Goal: Information Seeking & Learning: Learn about a topic

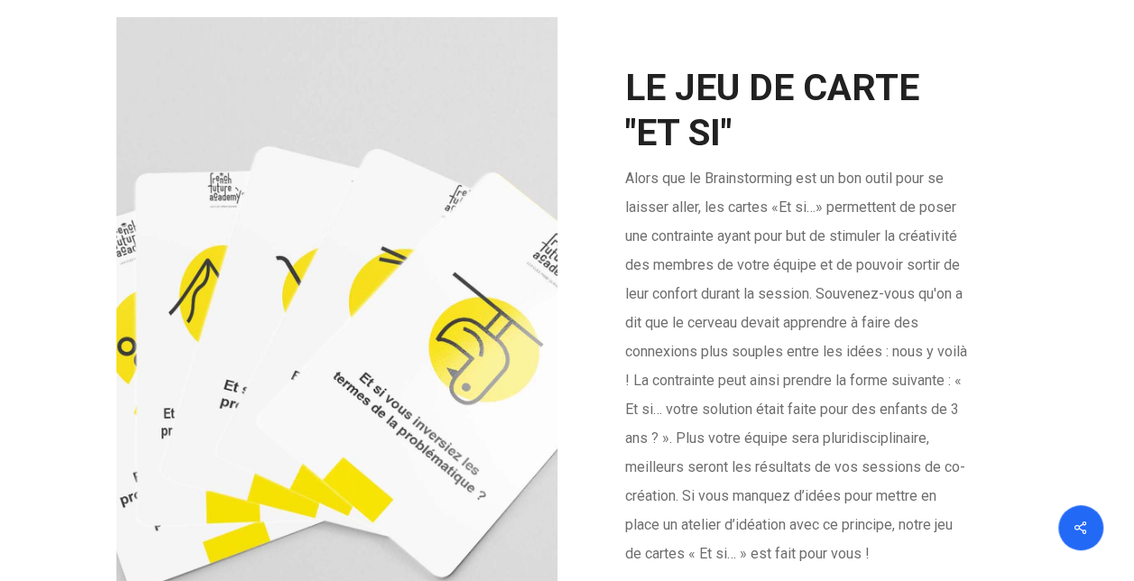
scroll to position [3229, 0]
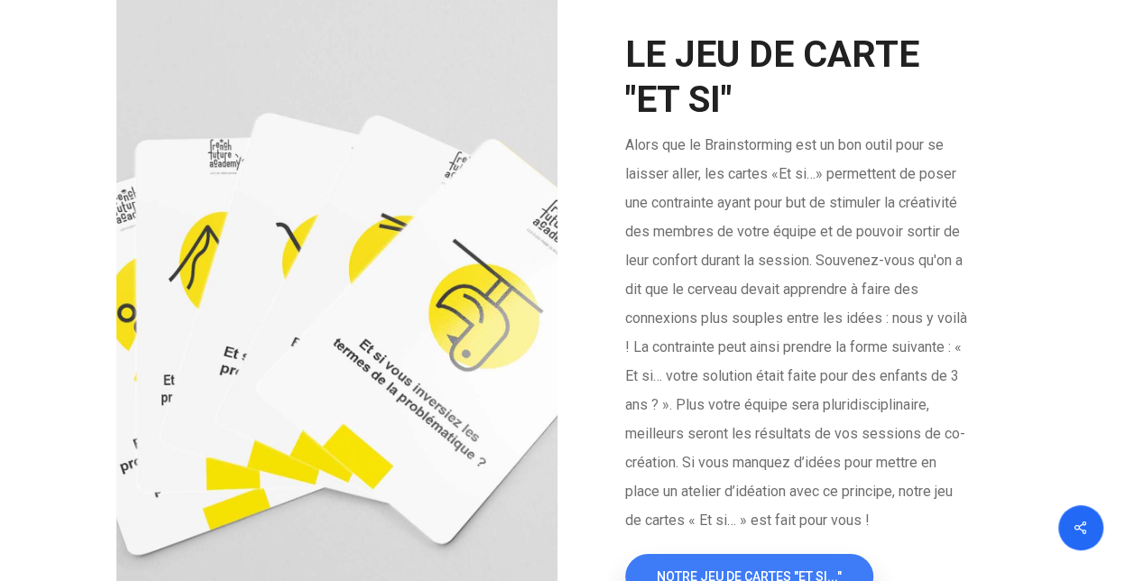
click at [770, 567] on span "NOTRE JEU DE CARTES "ET SI..."" at bounding box center [749, 576] width 185 height 18
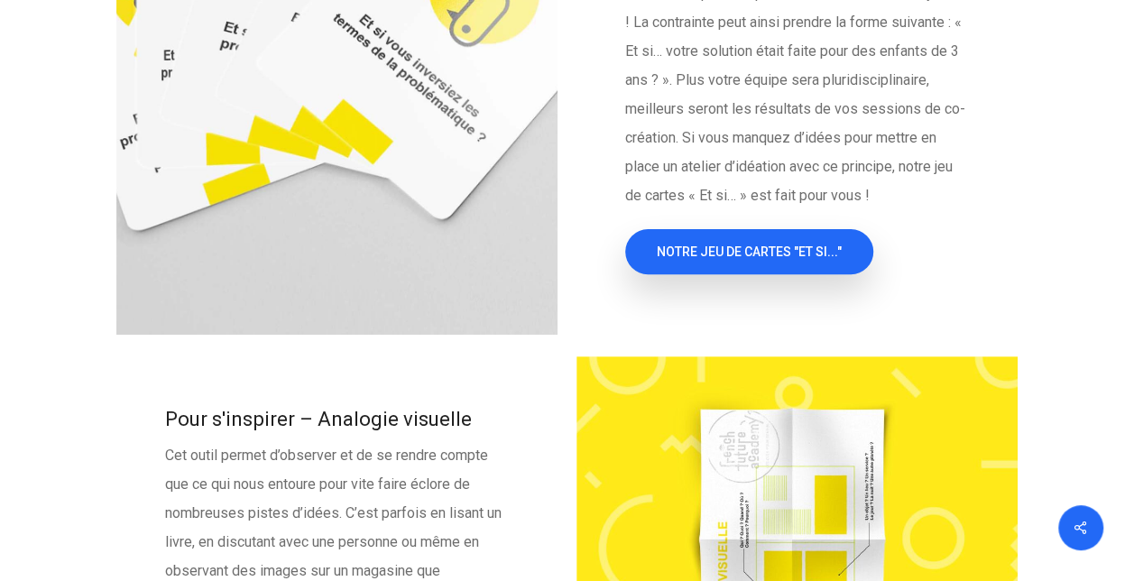
scroll to position [3657, 0]
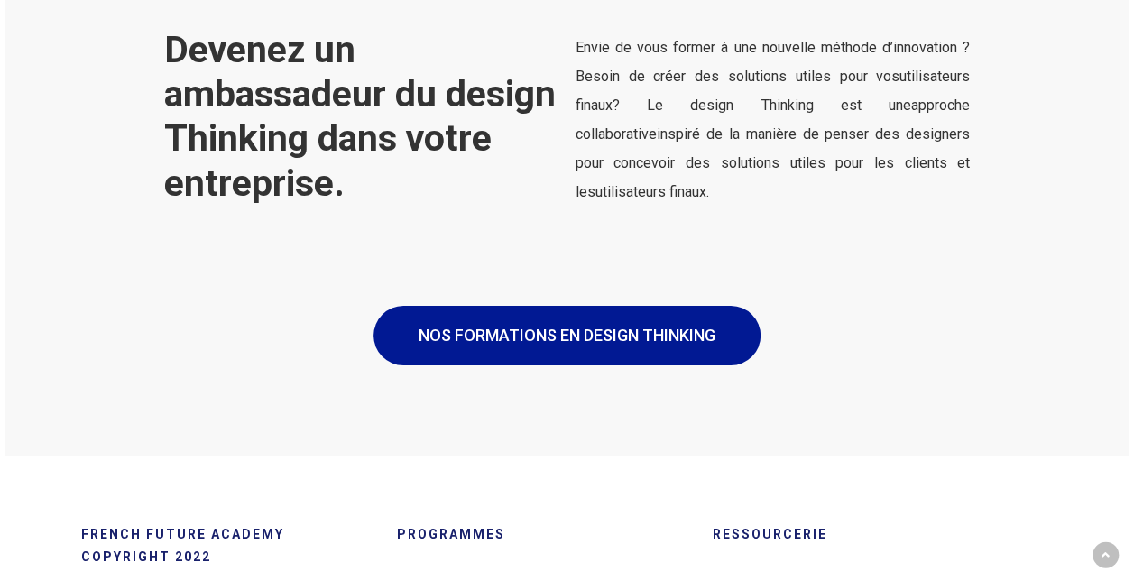
scroll to position [3189, 0]
